Goal: Book appointment/travel/reservation

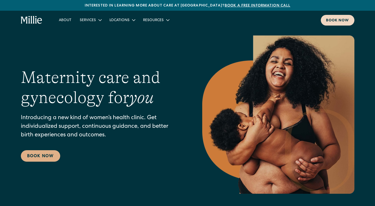
click at [321, 17] on link "Book now" at bounding box center [338, 20] width 34 height 11
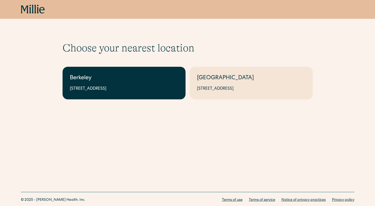
click at [147, 86] on div "2999 Regent St, Suite 524, Berkeley, CA 94705" at bounding box center [124, 89] width 108 height 6
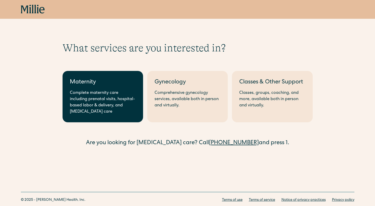
click at [107, 98] on div "Complete maternity care including prenatal visits, hospital-based labor & deliv…" at bounding box center [103, 102] width 66 height 25
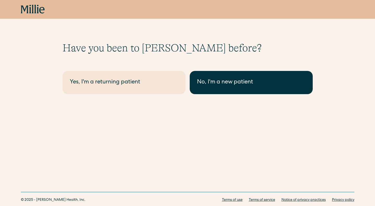
click at [226, 89] on link "No, I'm a new patient" at bounding box center [251, 82] width 123 height 23
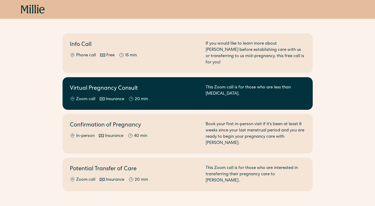
scroll to position [49, 0]
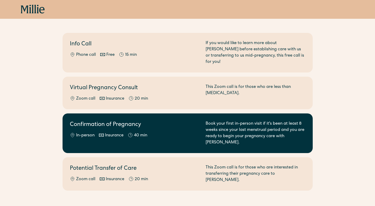
click at [154, 132] on div "In-person Insurance 40 min" at bounding box center [134, 135] width 129 height 6
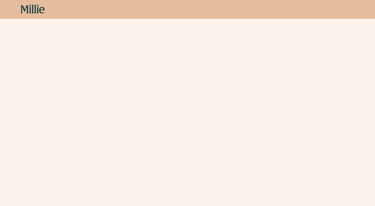
scroll to position [310, 0]
